Goal: Communication & Community: Answer question/provide support

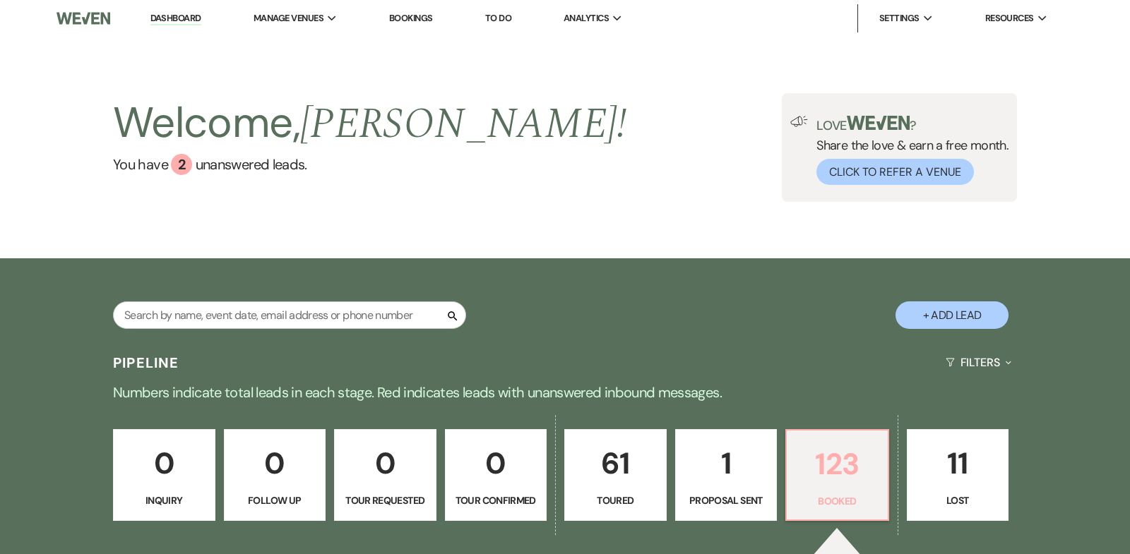
click at [842, 459] on p "123" at bounding box center [837, 464] width 84 height 47
click at [843, 466] on p "123" at bounding box center [837, 464] width 84 height 47
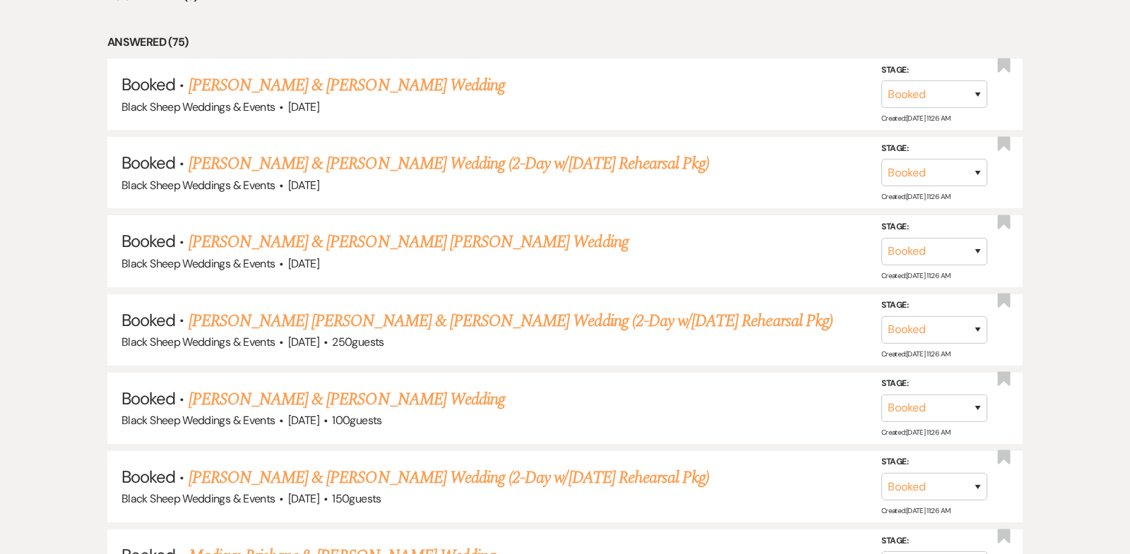
scroll to position [833, 0]
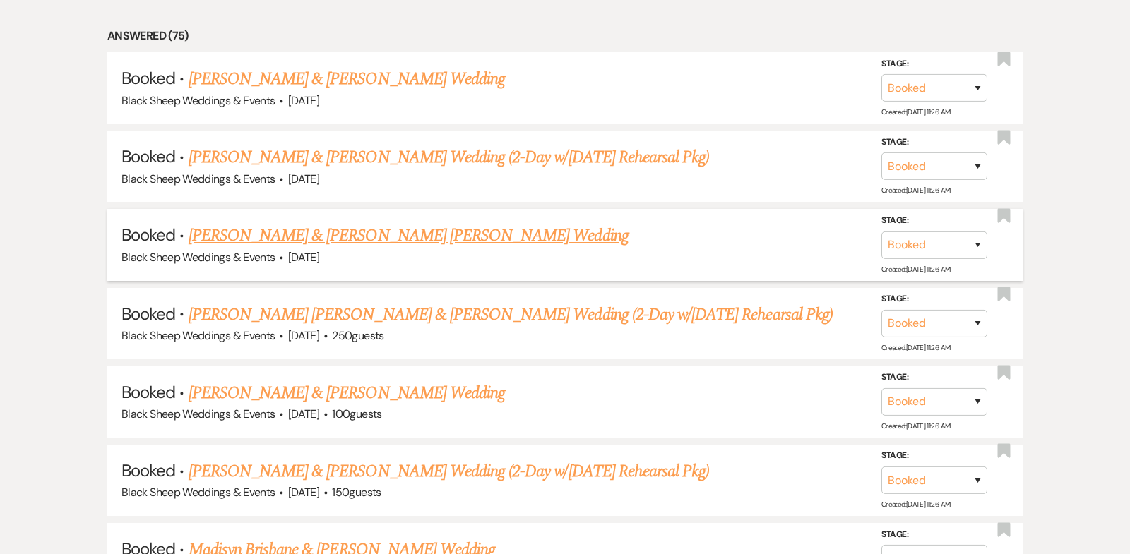
click at [371, 235] on link "[PERSON_NAME] & [PERSON_NAME] [PERSON_NAME] Wedding" at bounding box center [409, 235] width 440 height 25
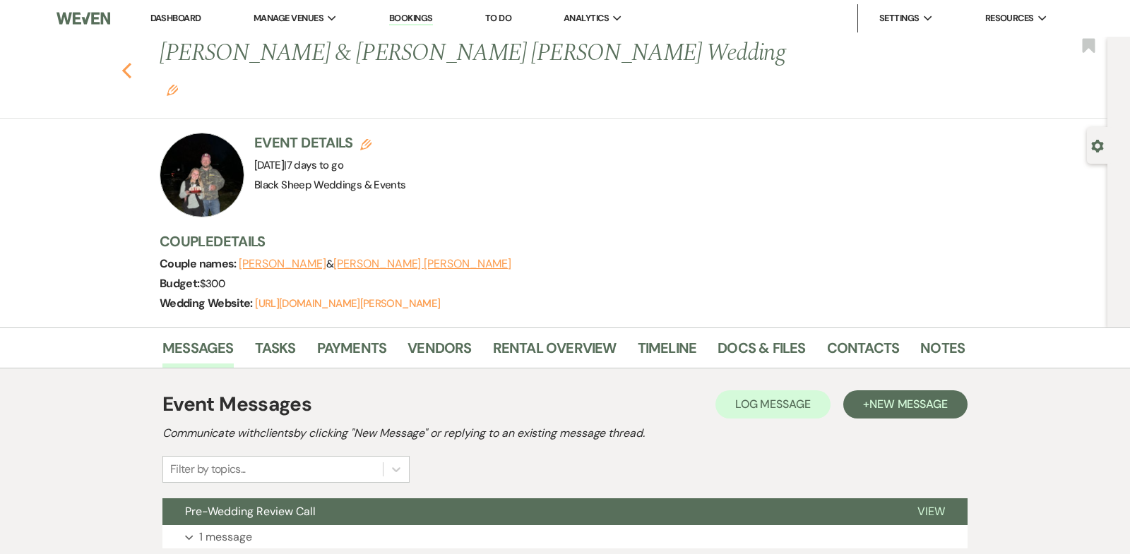
click at [126, 63] on use "button" at bounding box center [126, 71] width 9 height 16
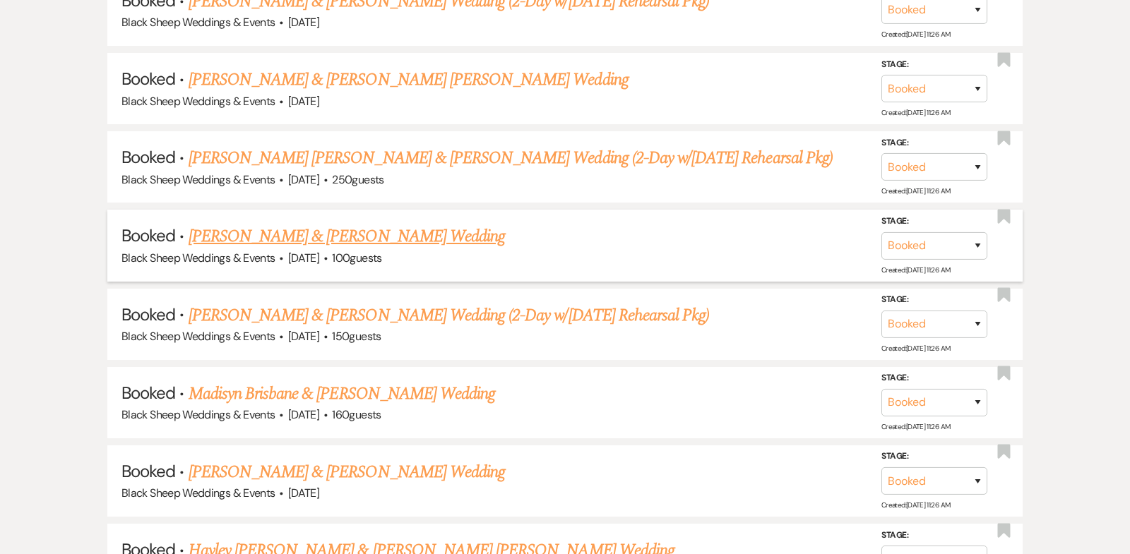
scroll to position [675, 0]
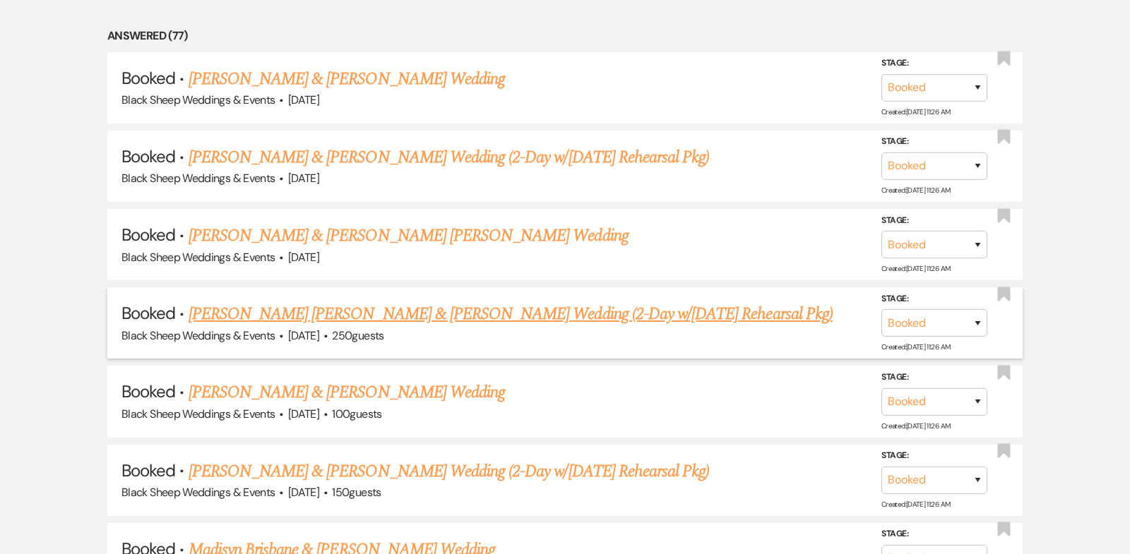
click at [395, 314] on link "[PERSON_NAME] [PERSON_NAME] & [PERSON_NAME] Wedding (2-Day w/[DATE] Rehearsal P…" at bounding box center [511, 314] width 644 height 25
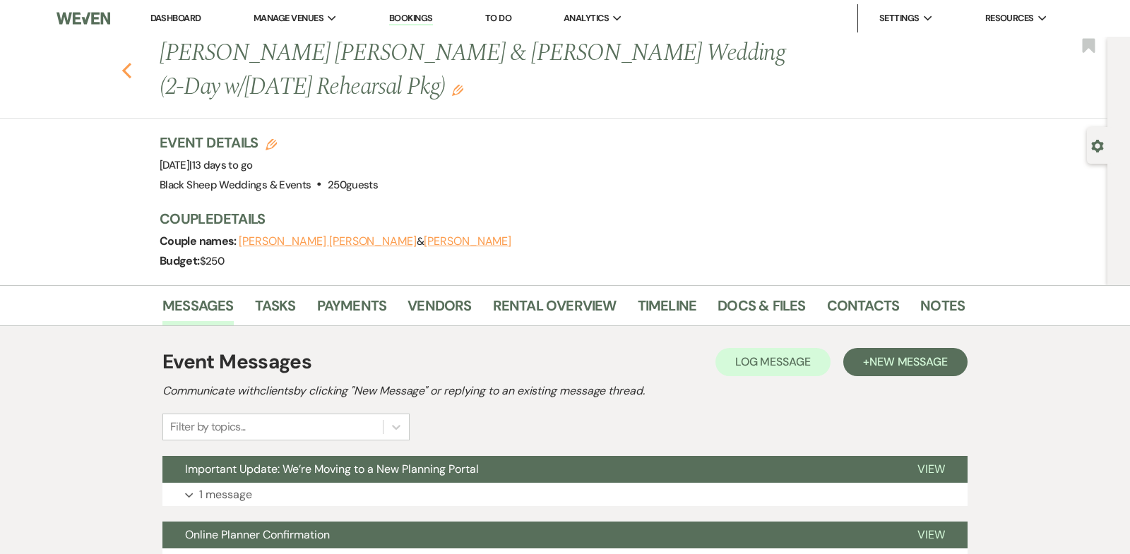
click at [126, 70] on icon "Previous" at bounding box center [126, 70] width 11 height 17
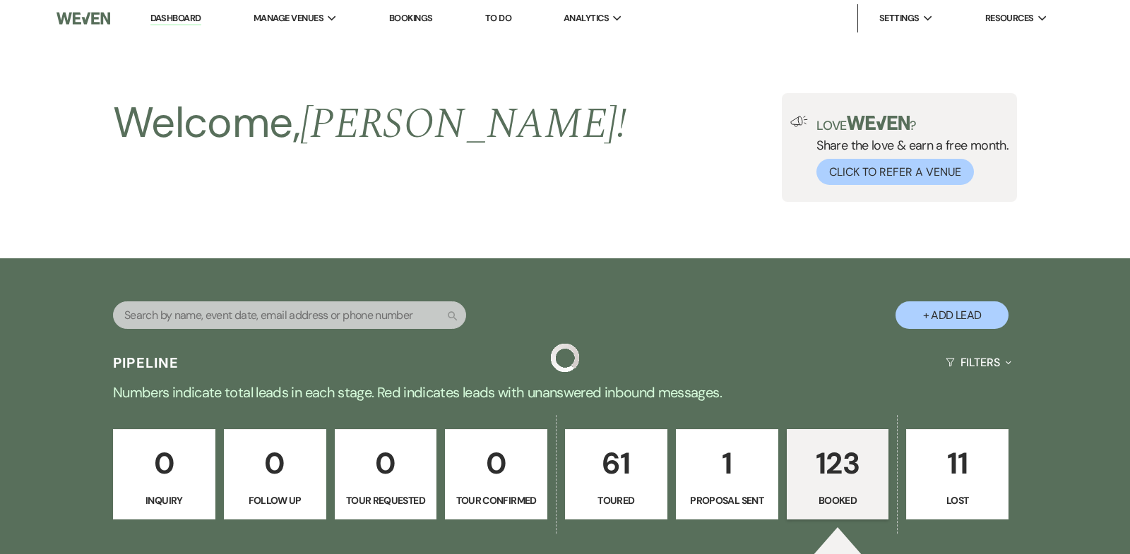
scroll to position [675, 0]
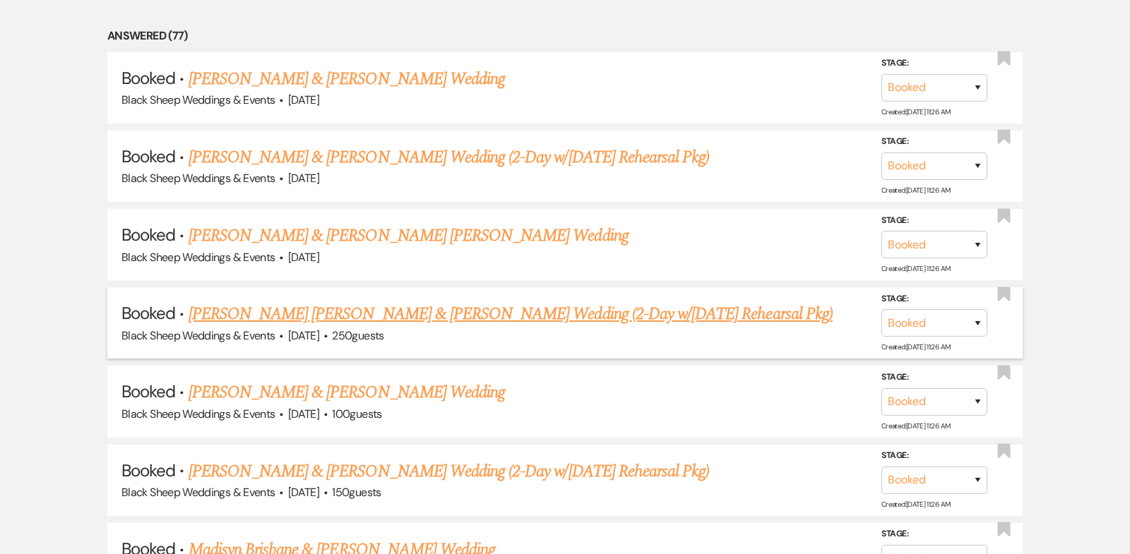
click at [438, 309] on link "[PERSON_NAME] [PERSON_NAME] & [PERSON_NAME] Wedding (2-Day w/[DATE] Rehearsal P…" at bounding box center [511, 314] width 644 height 25
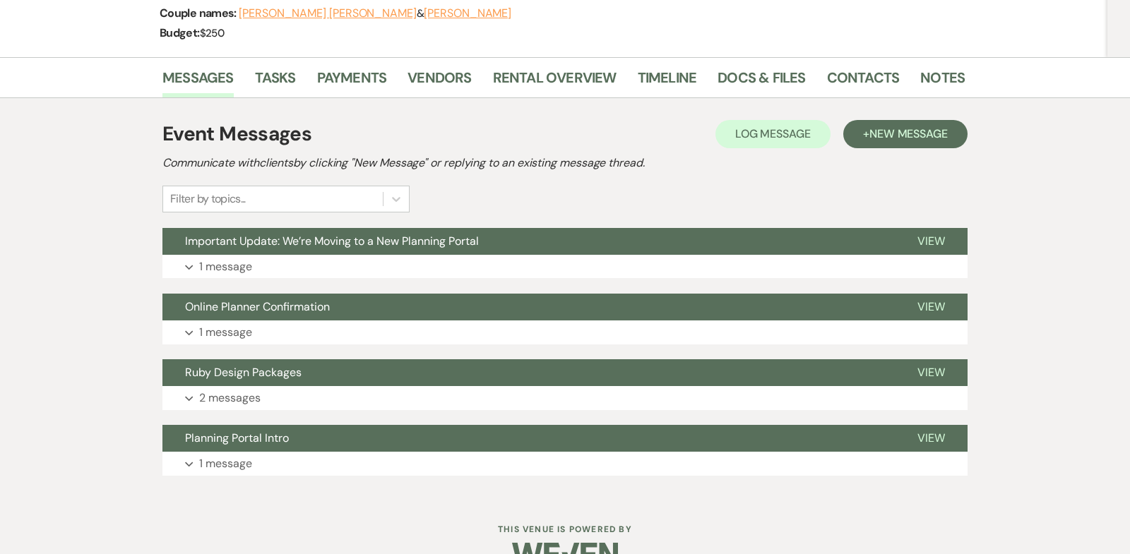
scroll to position [230, 0]
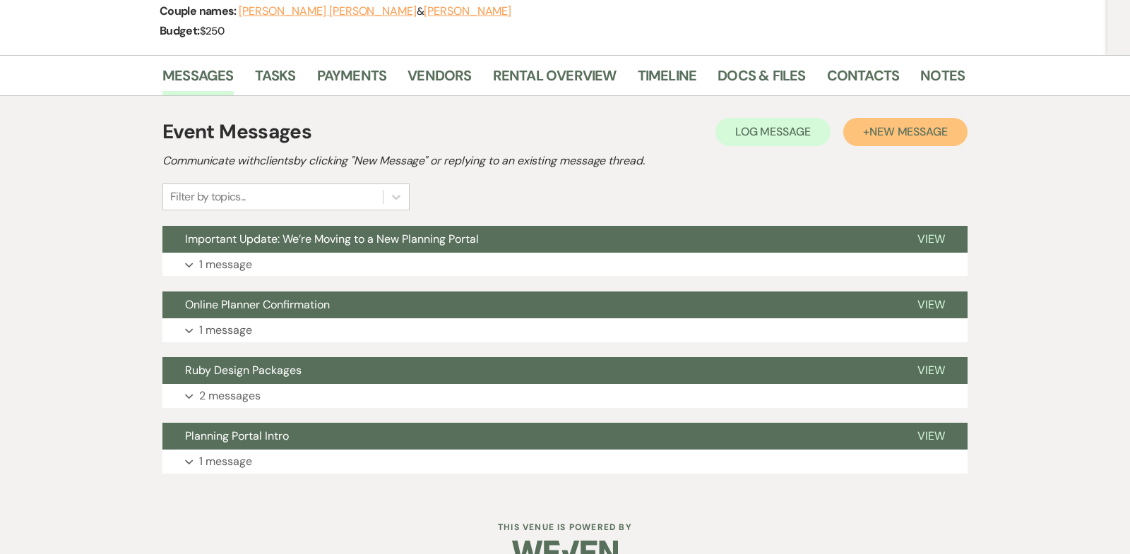
click at [883, 128] on span "New Message" at bounding box center [908, 131] width 78 height 15
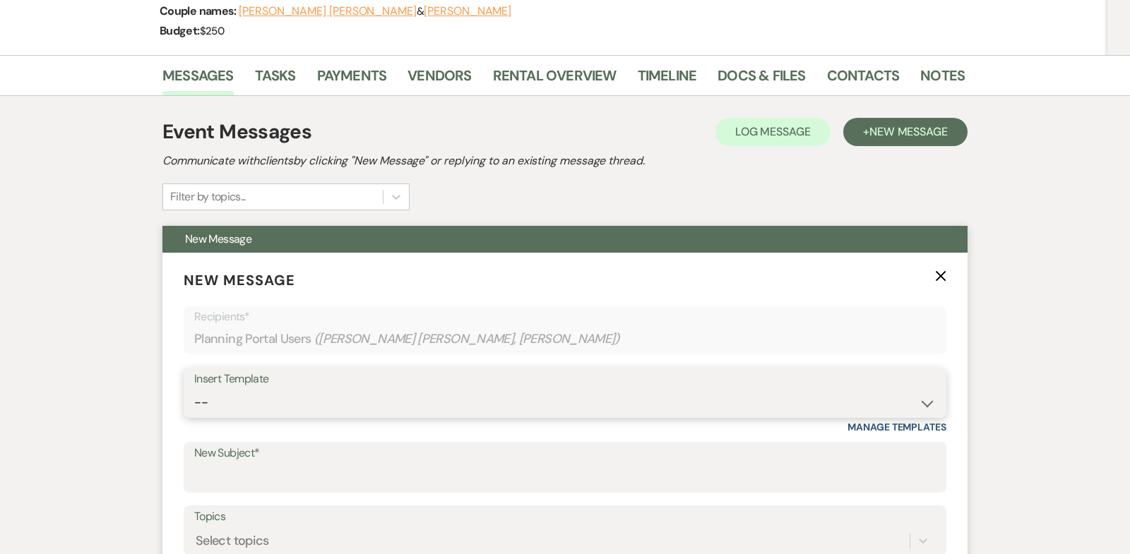
click at [931, 400] on select "-- Weven Planning Portal Introduction (Booked Events) Copy of Contract Attached…" at bounding box center [564, 403] width 741 height 28
select select "5324"
type input "Pre-Wedding Review Call"
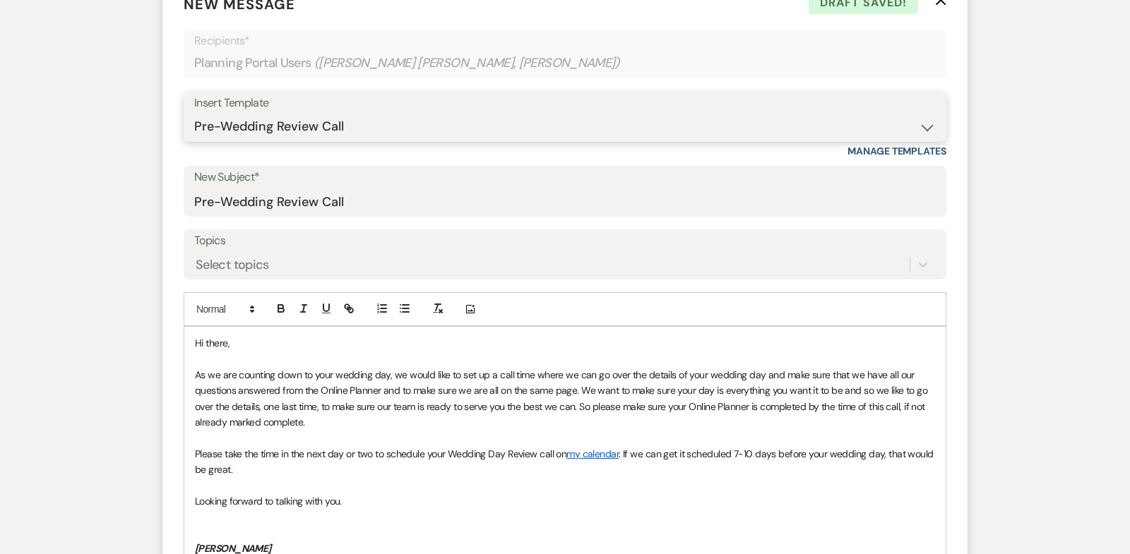
scroll to position [513, 0]
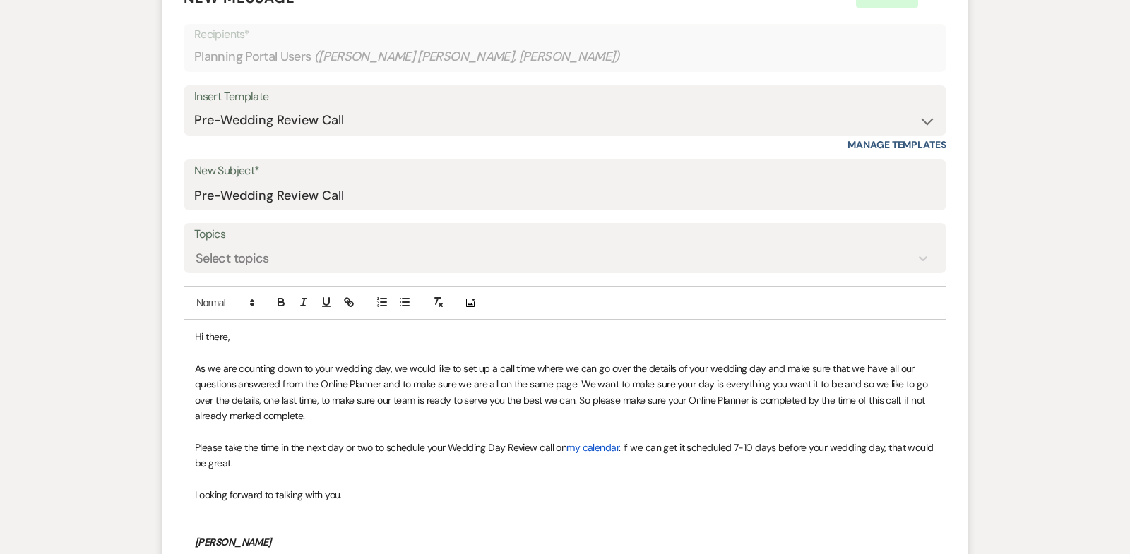
click at [228, 335] on span "Hi there," at bounding box center [212, 336] width 35 height 13
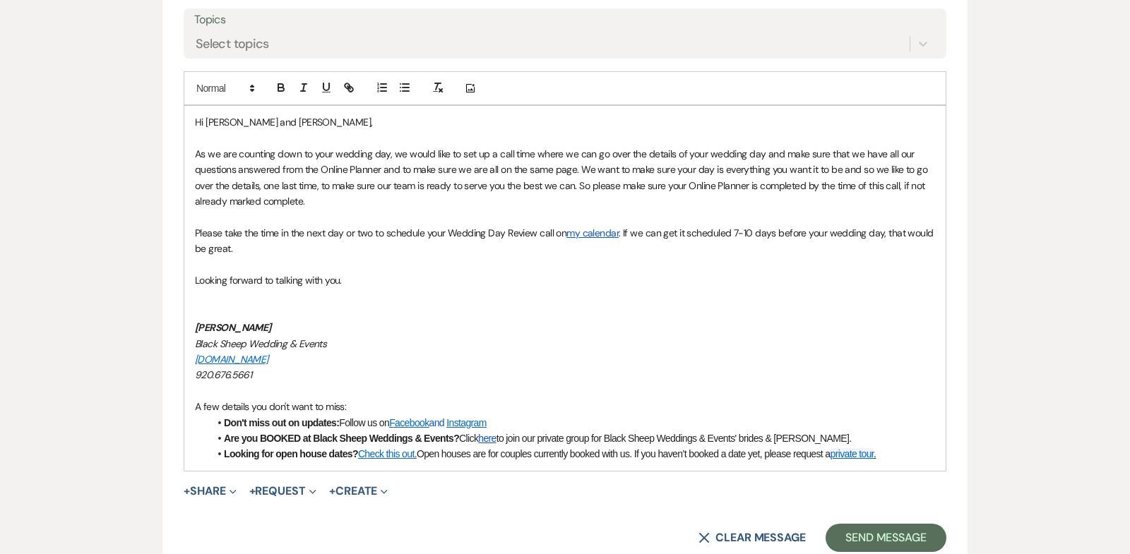
scroll to position [731, 0]
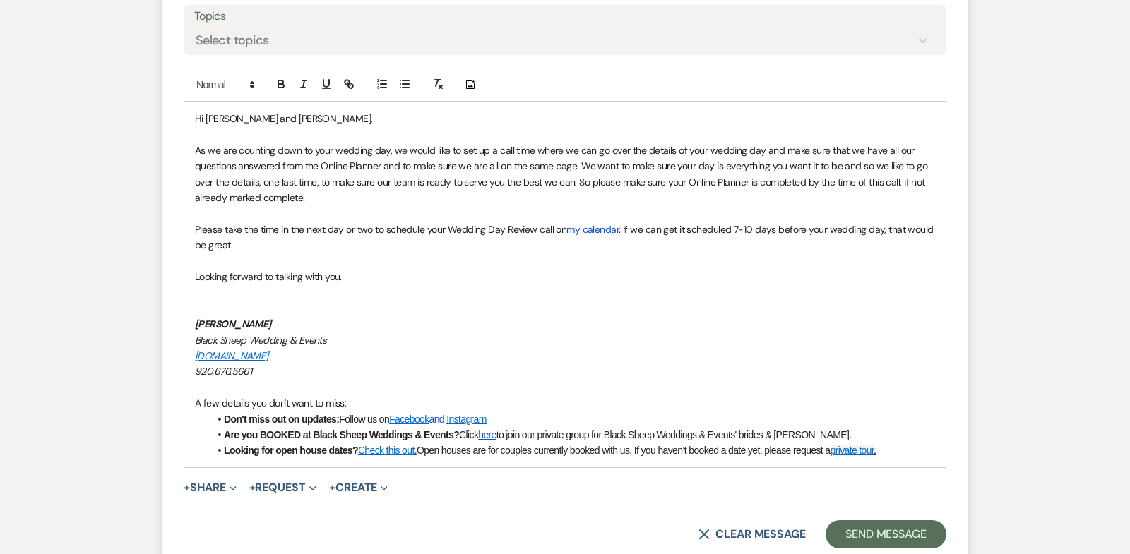
click at [196, 274] on span "Looking forward to talking with you." at bounding box center [268, 276] width 147 height 13
drag, startPoint x: 284, startPoint y: 321, endPoint x: 165, endPoint y: 321, distance: 118.6
click at [165, 321] on form "New Message X Saving draft... Recipients* Planning Portal Users ( [PERSON_NAME]…" at bounding box center [564, 158] width 805 height 813
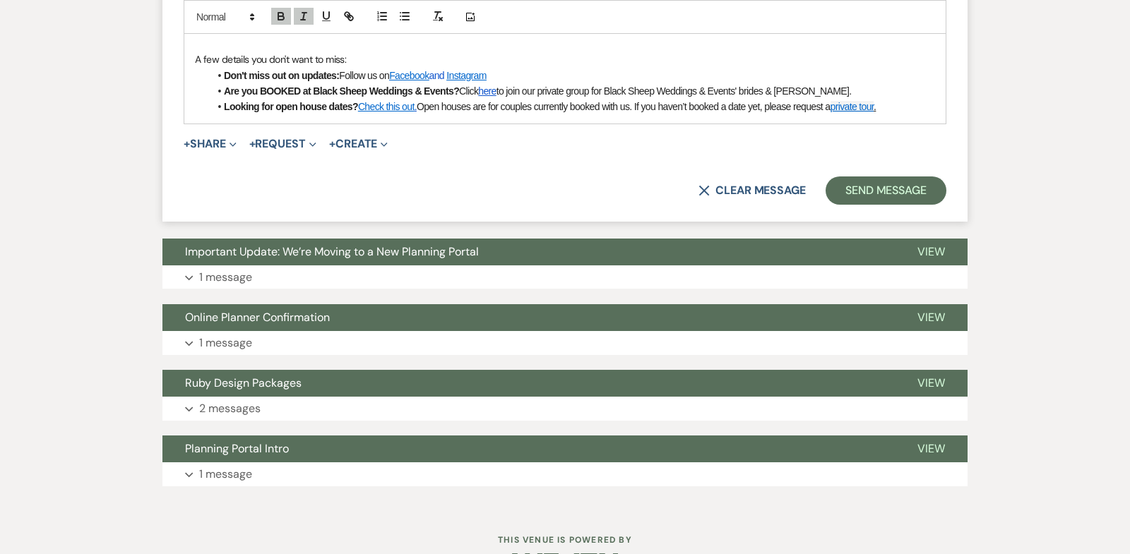
scroll to position [1116, 0]
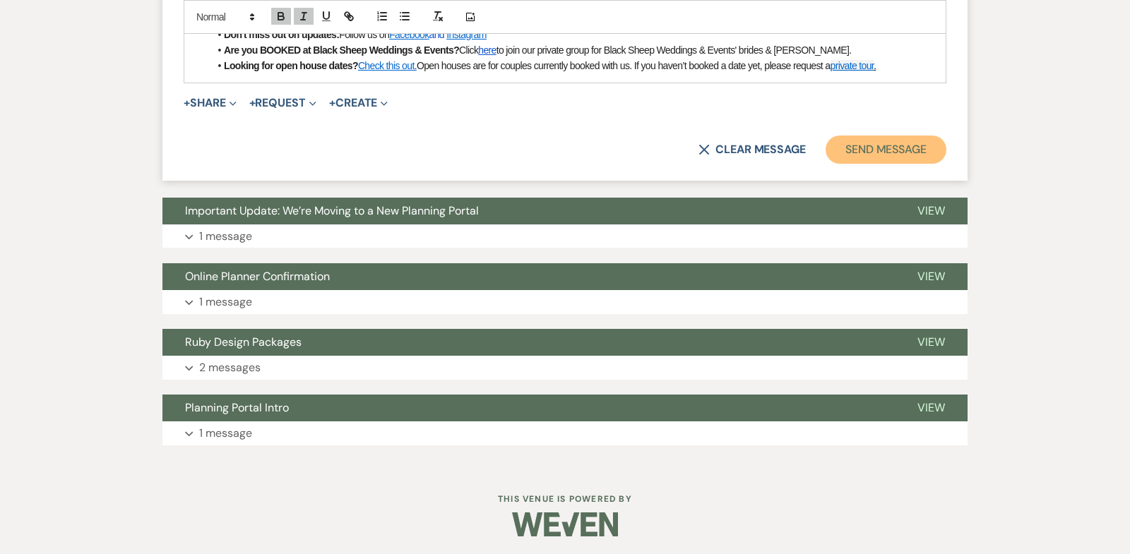
click at [895, 148] on button "Send Message" at bounding box center [885, 150] width 121 height 28
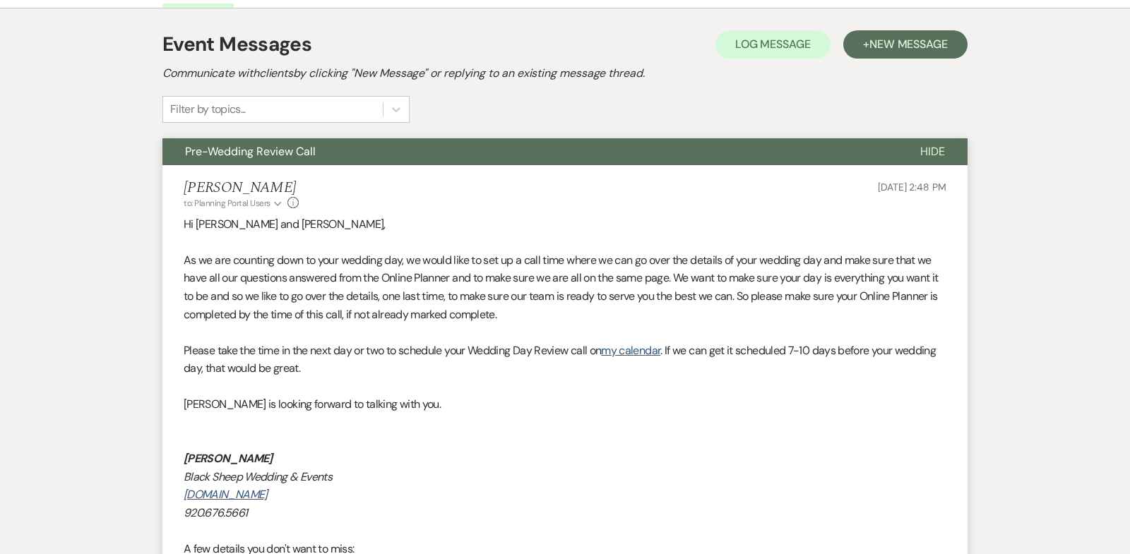
scroll to position [0, 0]
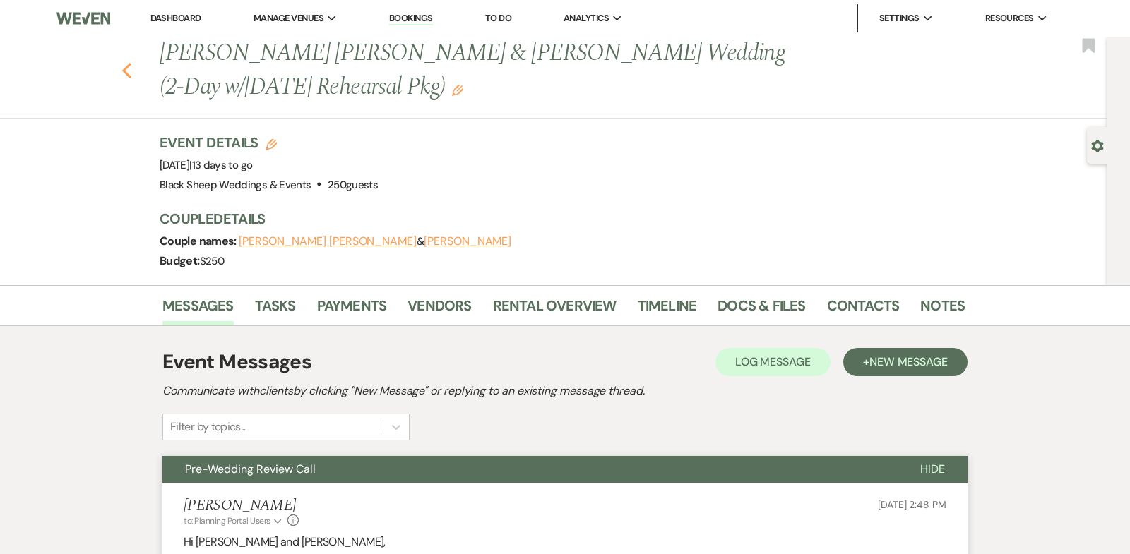
click at [125, 68] on use "button" at bounding box center [126, 71] width 9 height 16
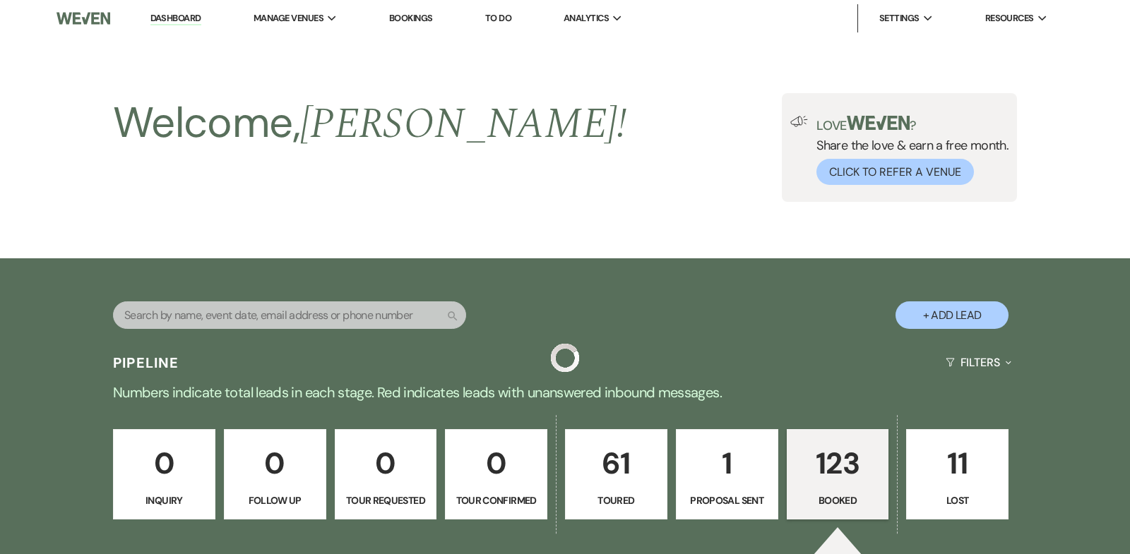
scroll to position [675, 0]
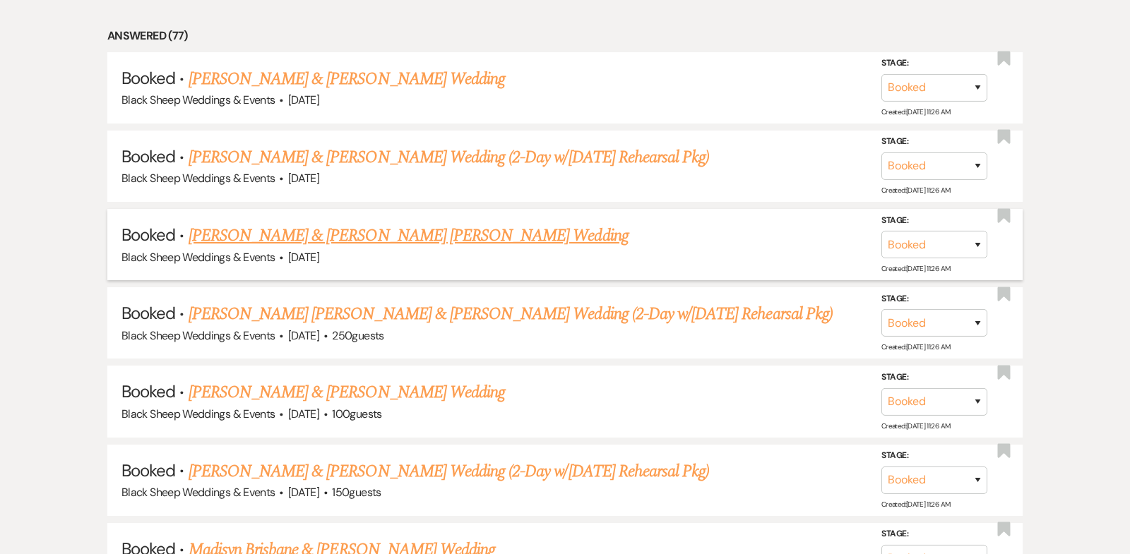
click at [332, 234] on link "[PERSON_NAME] & [PERSON_NAME] [PERSON_NAME] Wedding" at bounding box center [409, 235] width 440 height 25
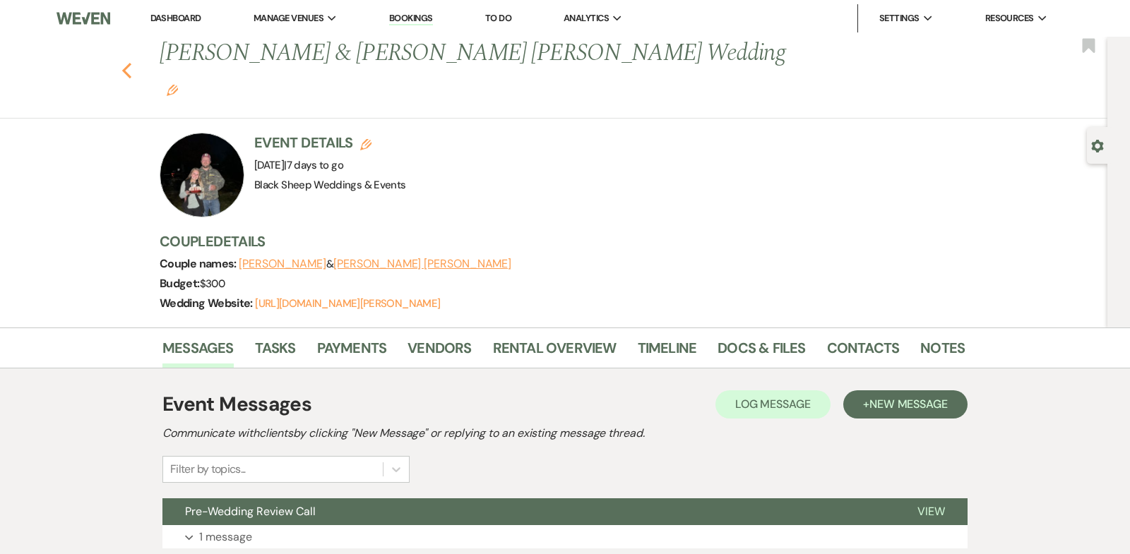
click at [126, 62] on icon "Previous" at bounding box center [126, 70] width 11 height 17
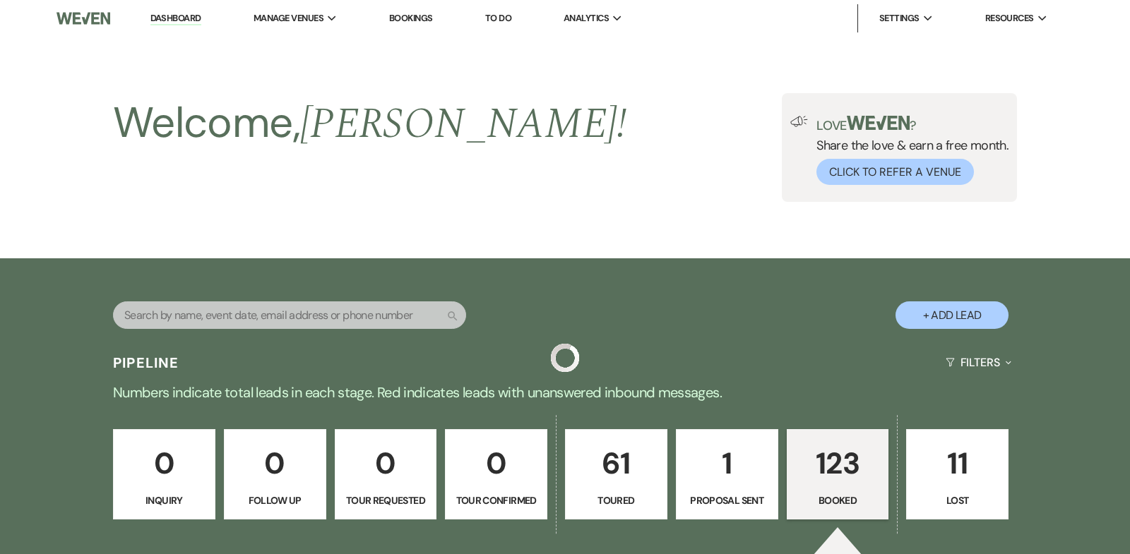
scroll to position [675, 0]
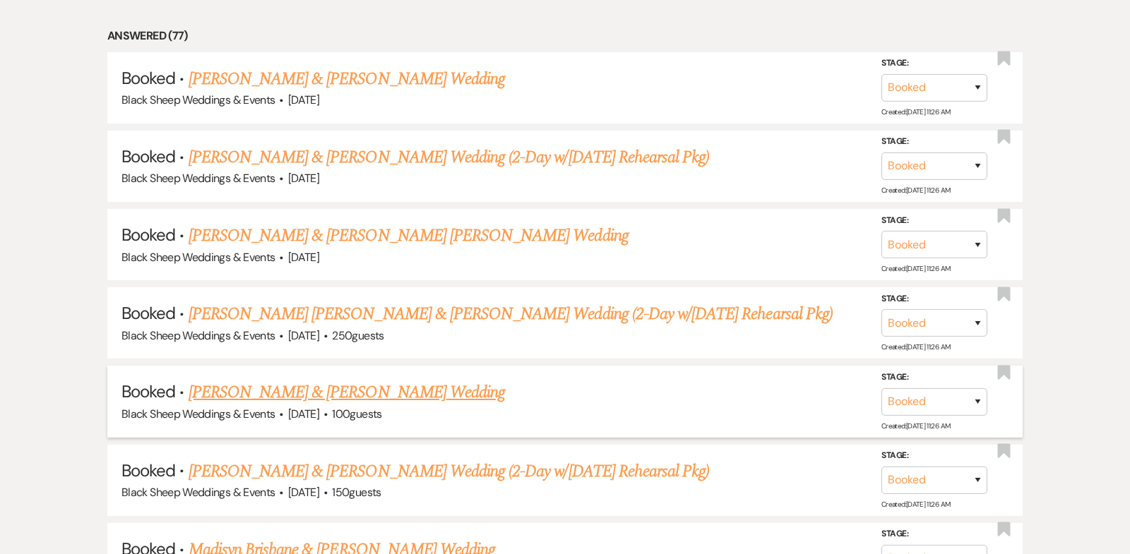
click at [372, 393] on link "[PERSON_NAME] & [PERSON_NAME] Wedding" at bounding box center [347, 392] width 316 height 25
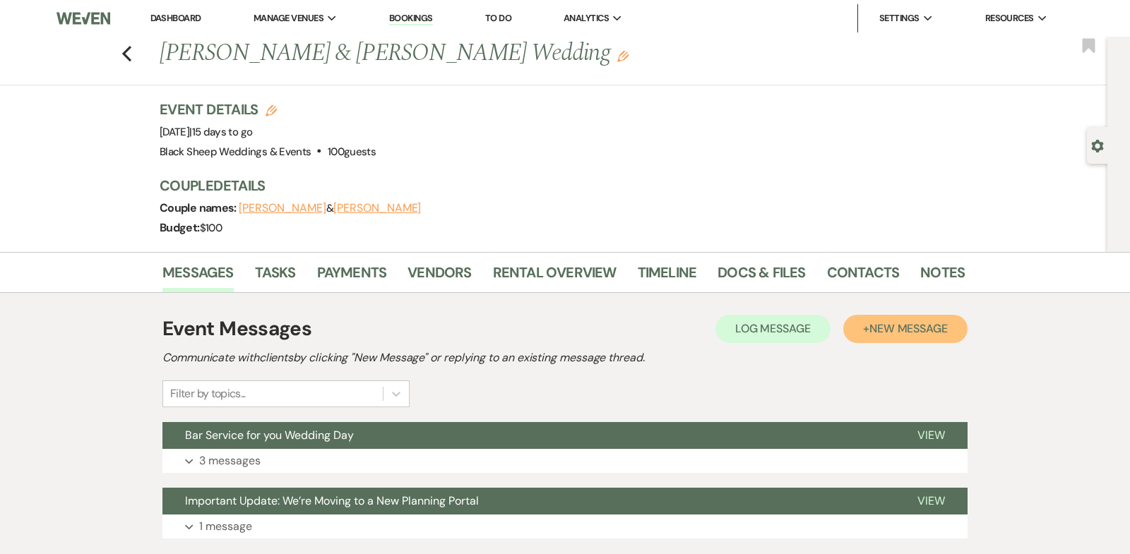
click at [888, 332] on span "New Message" at bounding box center [908, 328] width 78 height 15
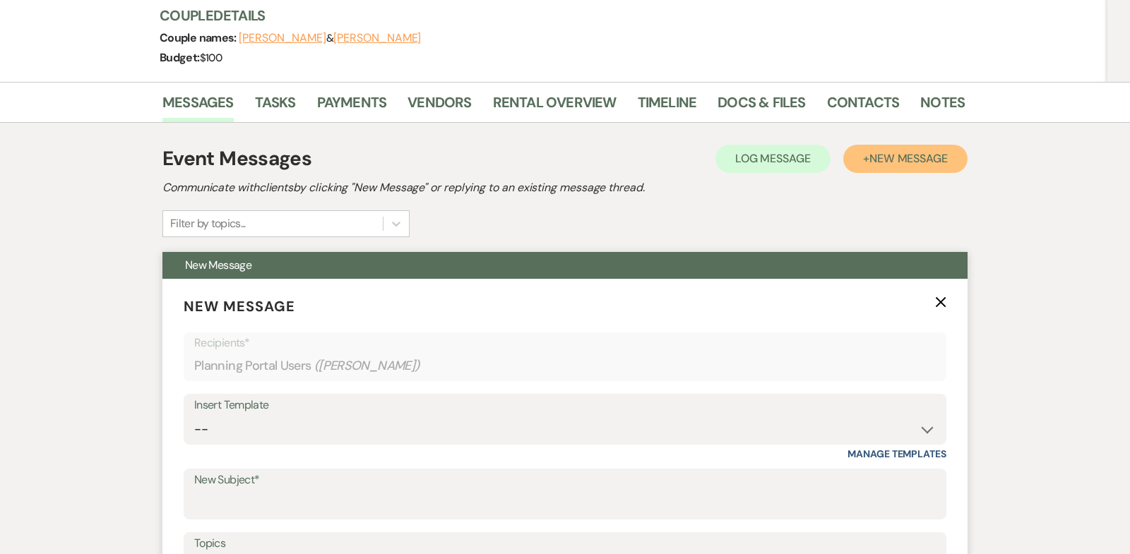
scroll to position [174, 0]
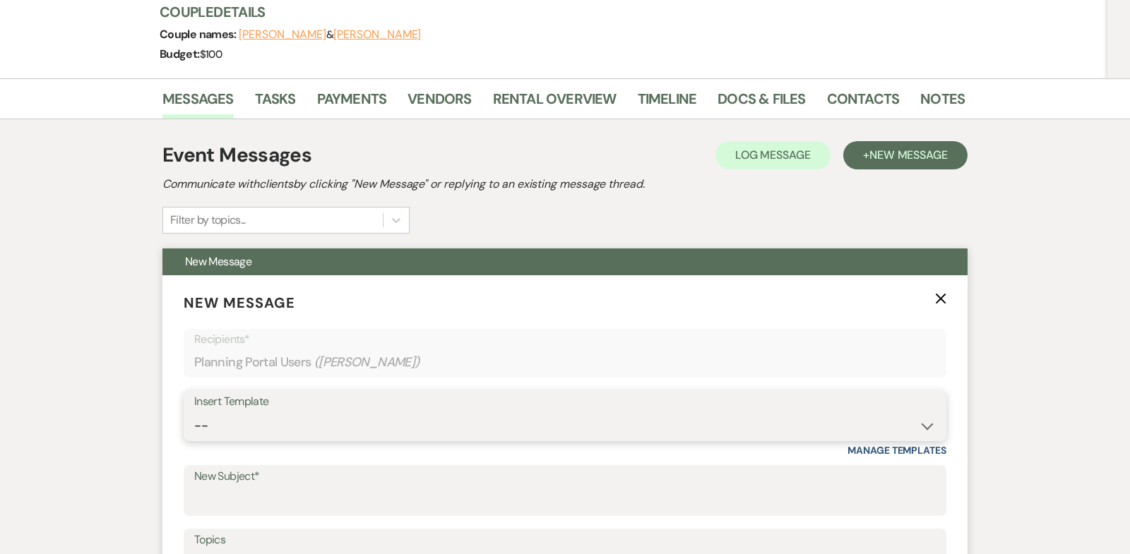
click at [928, 425] on select "-- Weven Planning Portal Introduction (Booked Events) Copy of Contract Attached…" at bounding box center [564, 426] width 741 height 28
select select "5324"
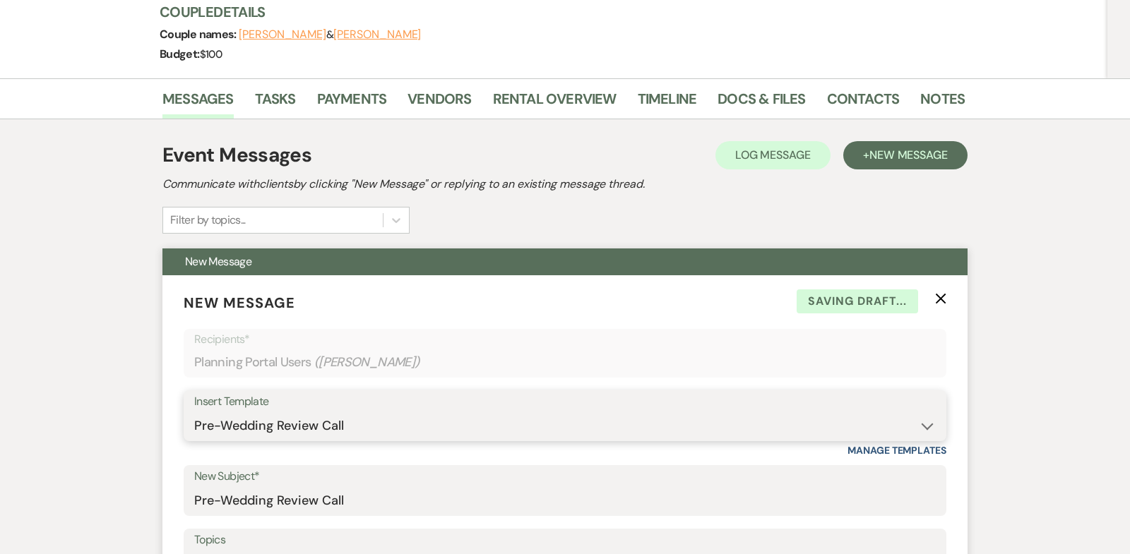
type input "Pre-Wedding Review Call"
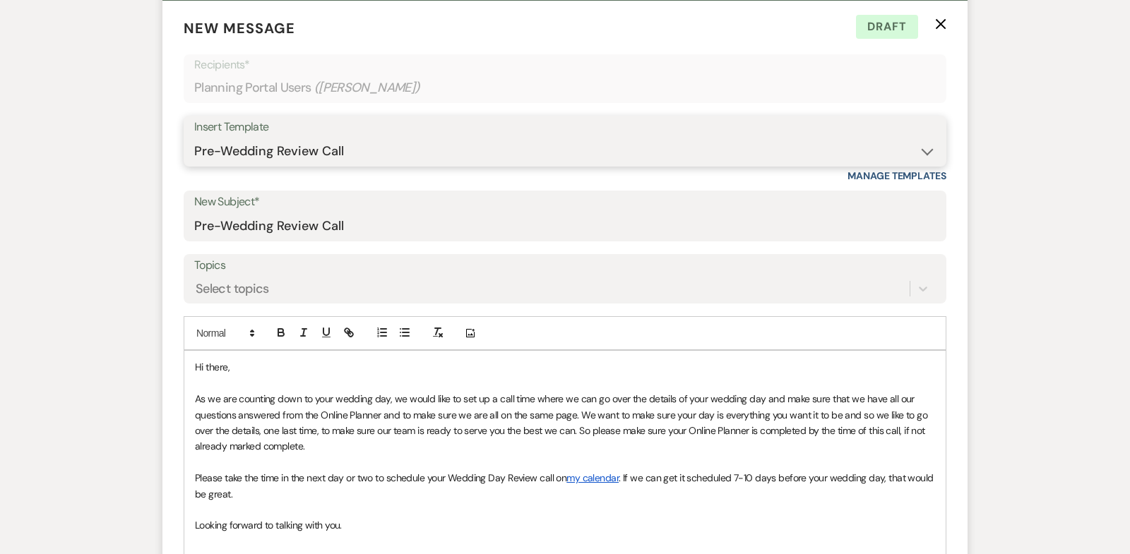
scroll to position [463, 0]
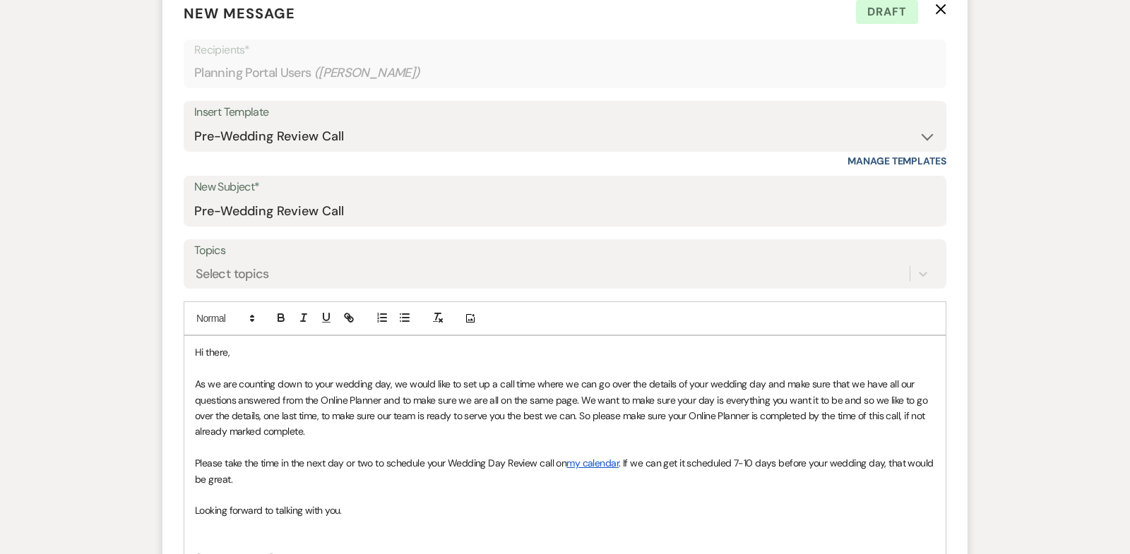
click at [229, 351] on p "Hi there," at bounding box center [565, 353] width 740 height 16
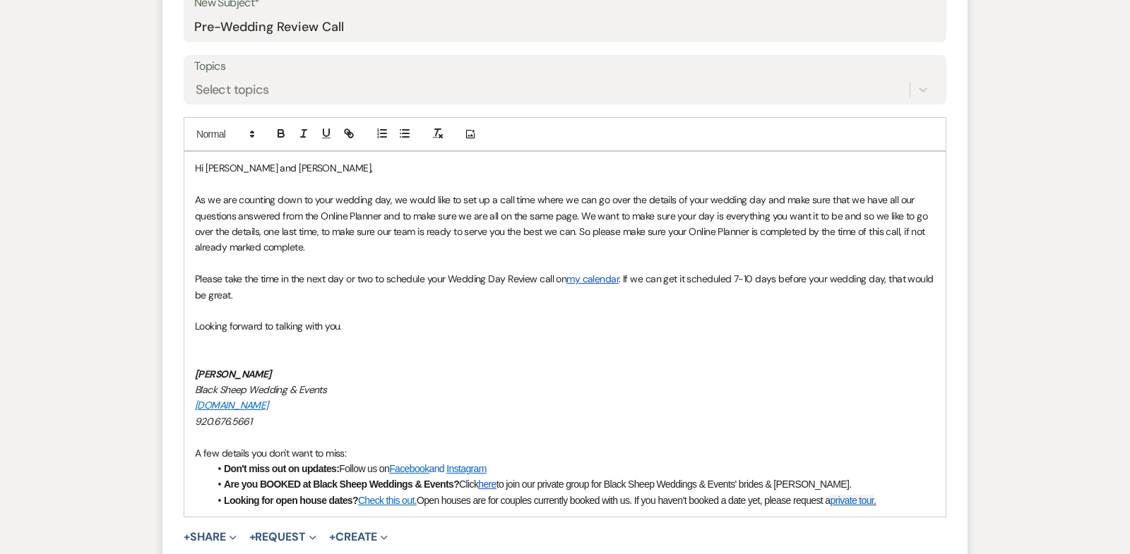
scroll to position [655, 0]
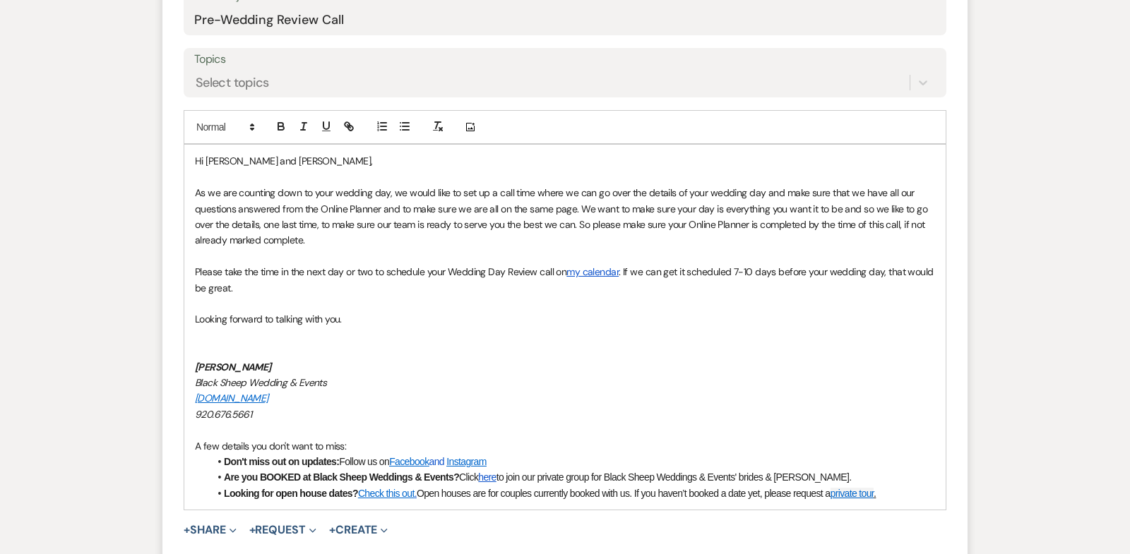
click at [193, 315] on div "Hi [PERSON_NAME] and [PERSON_NAME], As we are counting down to your wedding day…" at bounding box center [564, 327] width 761 height 365
drag, startPoint x: 292, startPoint y: 366, endPoint x: 100, endPoint y: 366, distance: 192.8
click at [100, 366] on div "Messages Tasks Payments Vendors Rental Overview Timeline Docs & Files Contacts …" at bounding box center [565, 246] width 1130 height 1297
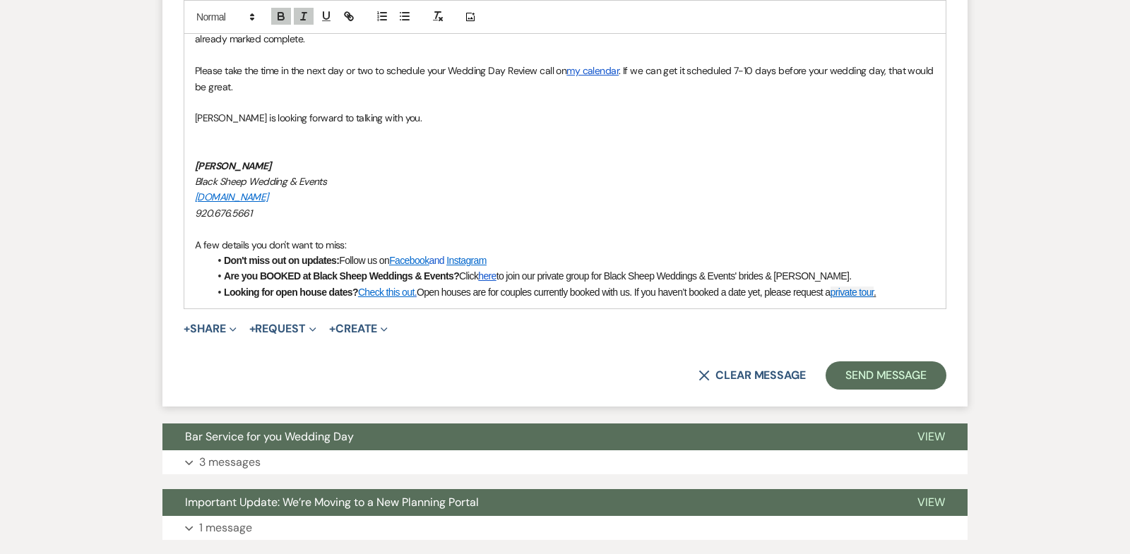
scroll to position [858, 0]
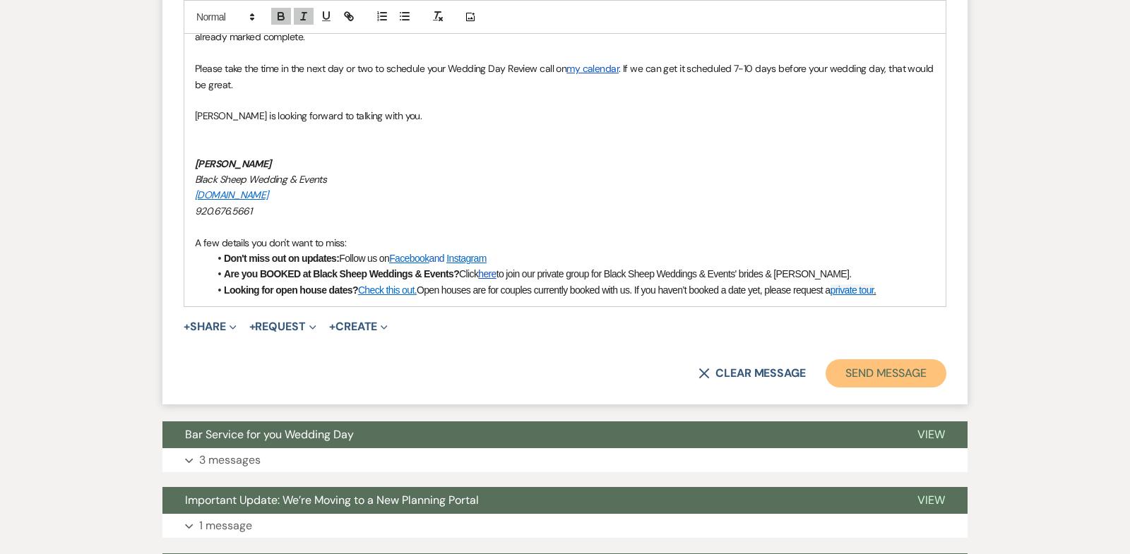
click at [887, 371] on button "Send Message" at bounding box center [885, 373] width 121 height 28
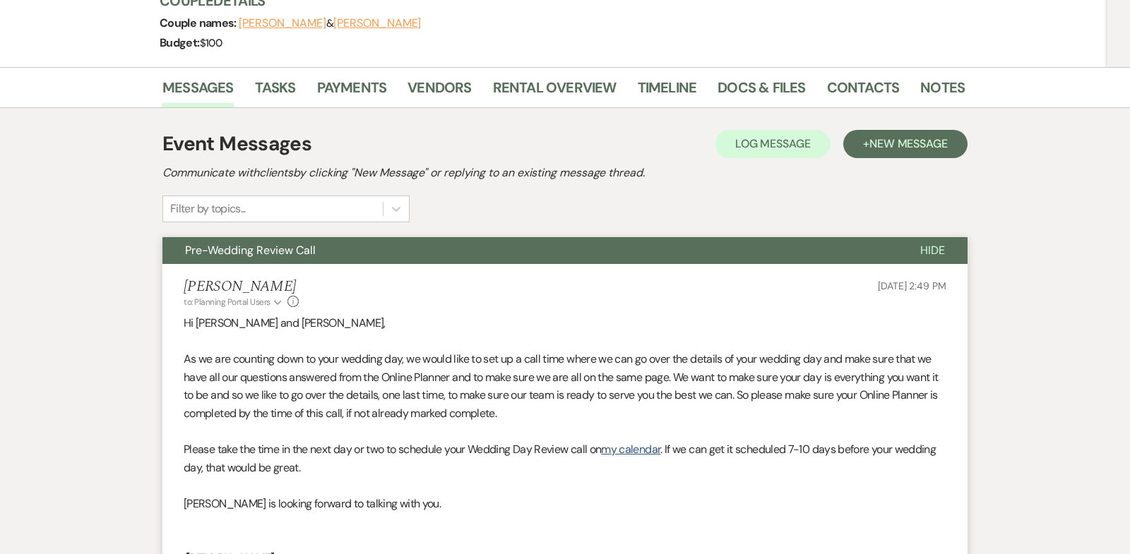
scroll to position [0, 0]
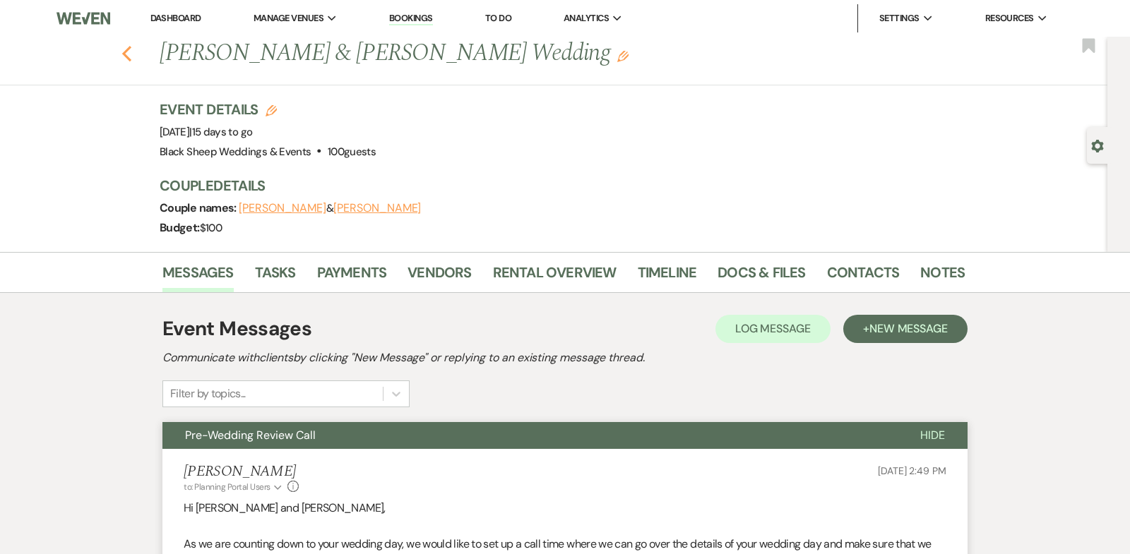
click at [128, 53] on icon "Previous" at bounding box center [126, 53] width 11 height 17
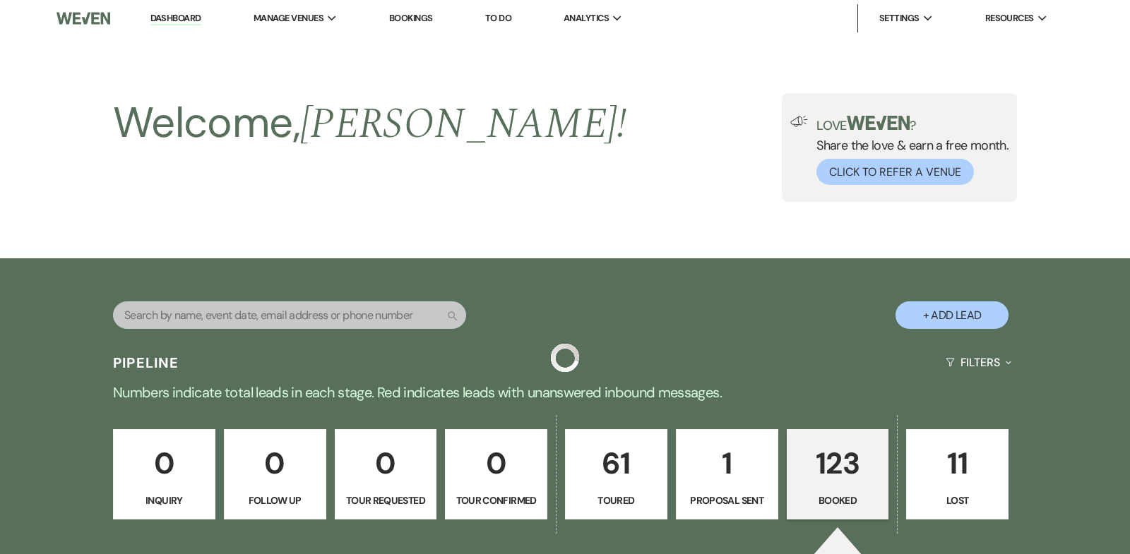
scroll to position [675, 0]
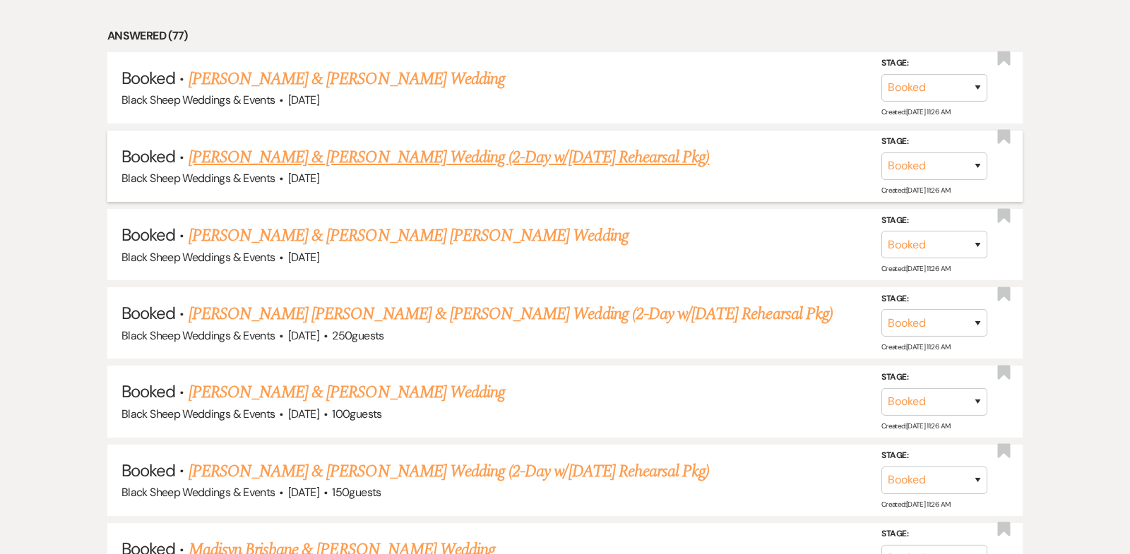
click at [352, 155] on link "[PERSON_NAME] & [PERSON_NAME] Wedding (2-Day w/[DATE] Rehearsal Pkg)" at bounding box center [449, 157] width 521 height 25
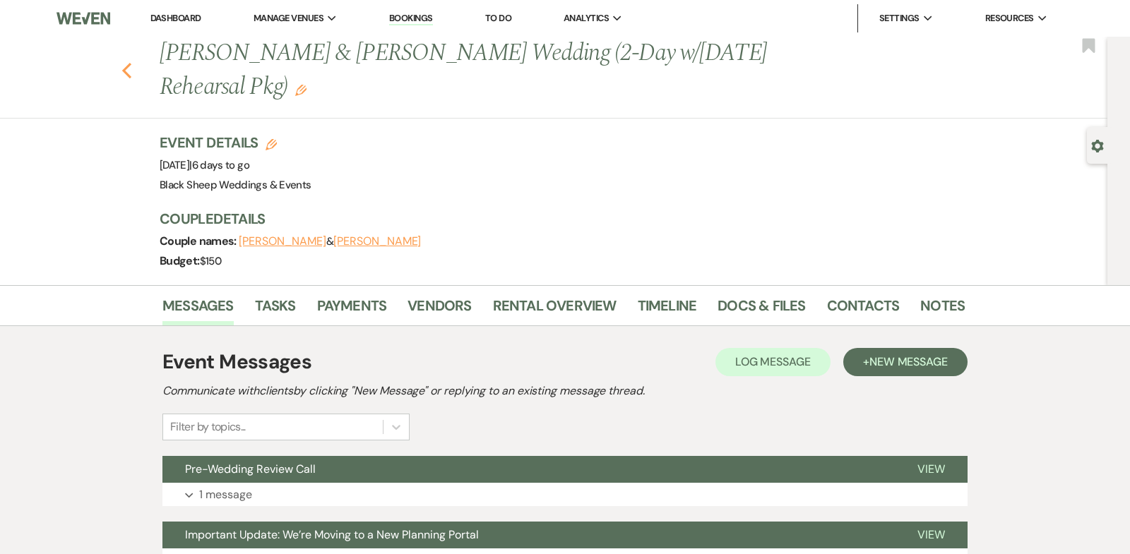
click at [124, 68] on use "button" at bounding box center [126, 71] width 9 height 16
